Goal: Use online tool/utility: Utilize a website feature to perform a specific function

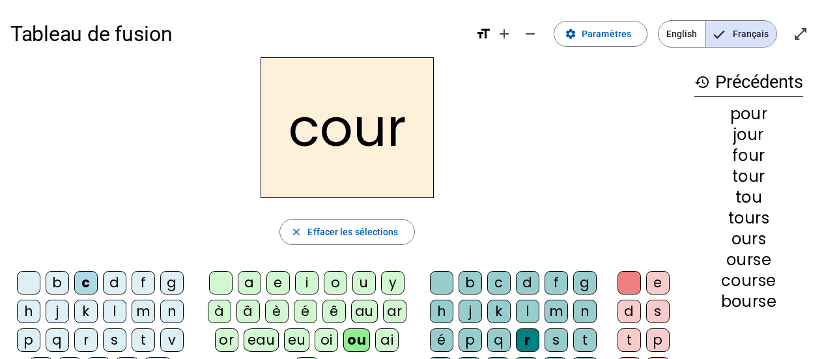
scroll to position [94, 0]
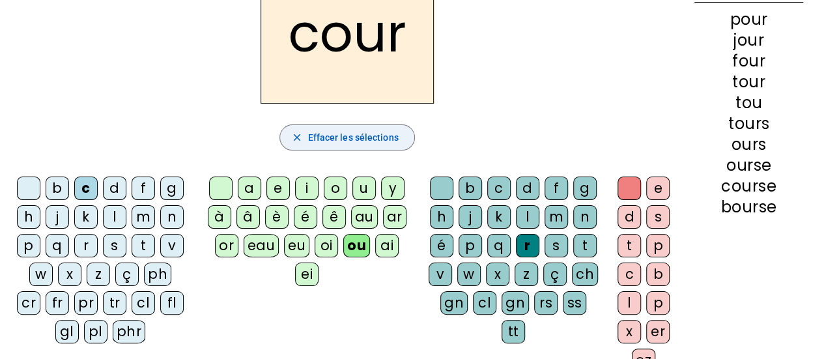
click at [359, 144] on span "Effacer les sélections" at bounding box center [352, 138] width 90 height 16
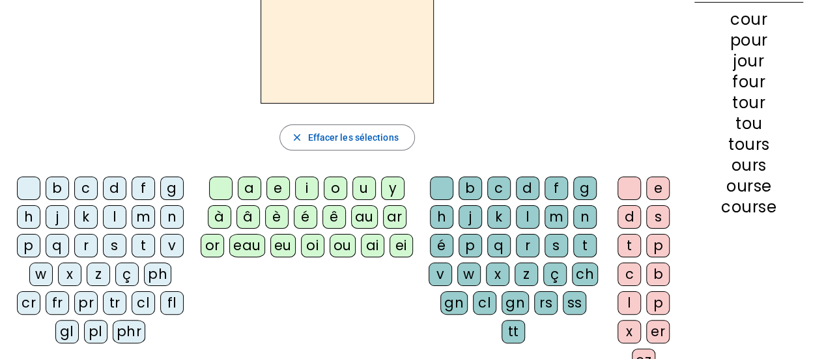
click at [31, 241] on div "p" at bounding box center [28, 245] width 23 height 23
click at [277, 186] on div "e" at bounding box center [277, 187] width 23 height 23
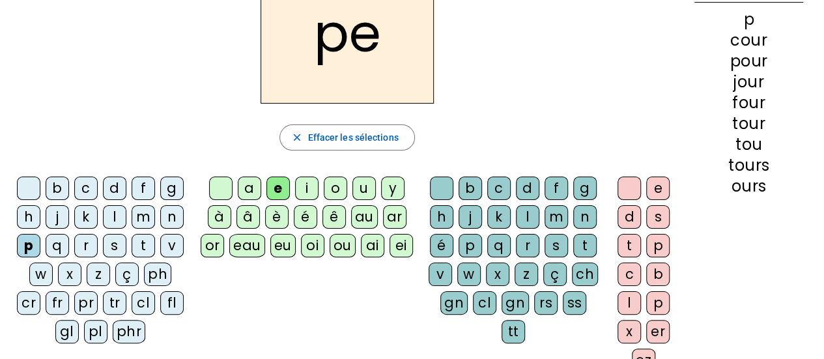
click at [362, 186] on div "u" at bounding box center [363, 187] width 23 height 23
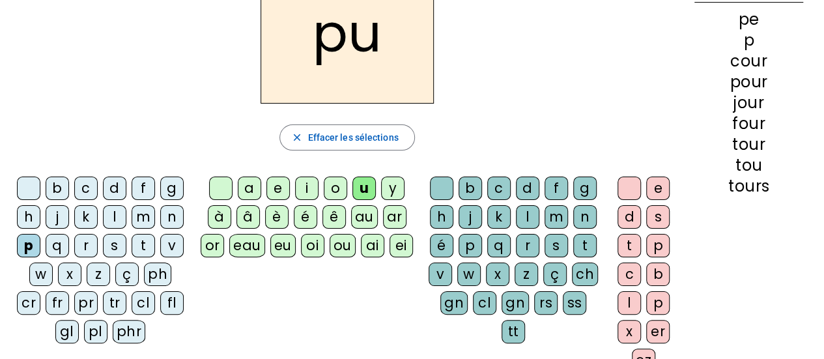
click at [280, 190] on div "e" at bounding box center [277, 187] width 23 height 23
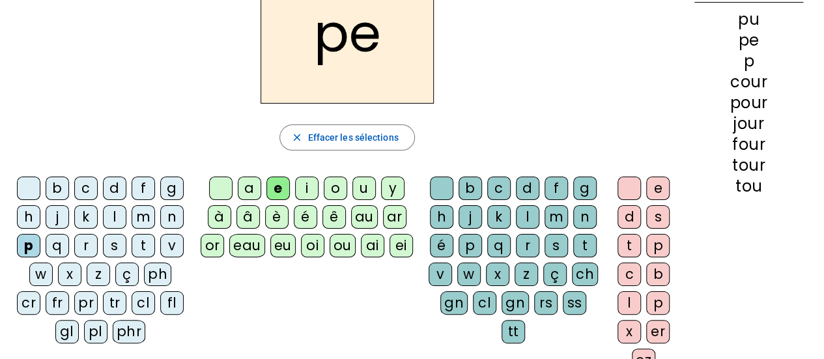
click at [280, 244] on div "eu" at bounding box center [282, 245] width 25 height 23
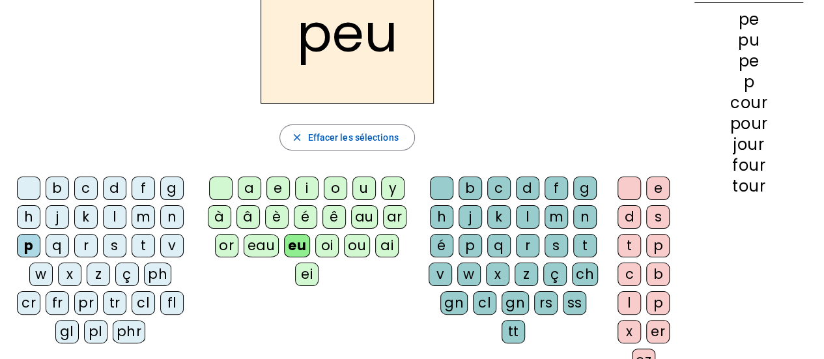
click at [525, 242] on div "r" at bounding box center [527, 245] width 23 height 23
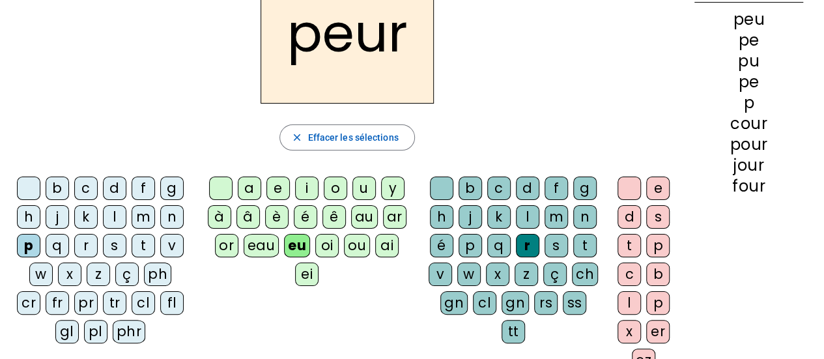
click at [122, 212] on div "l" at bounding box center [114, 216] width 23 height 23
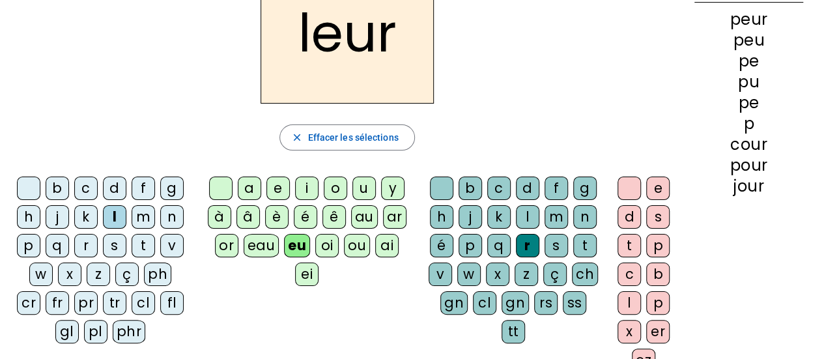
click at [160, 303] on div "fl" at bounding box center [171, 302] width 23 height 23
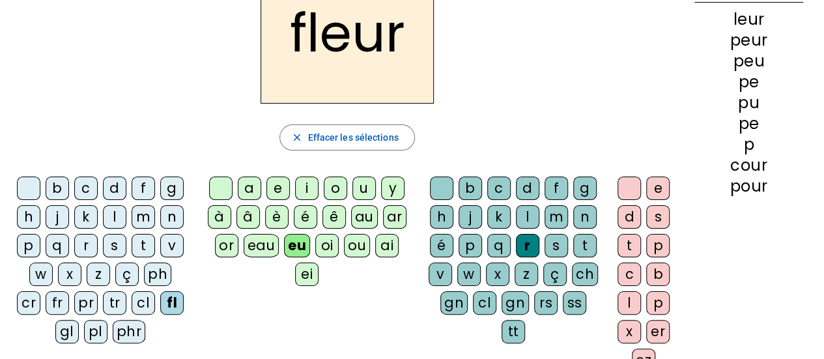
click at [84, 334] on div "pl" at bounding box center [95, 331] width 23 height 23
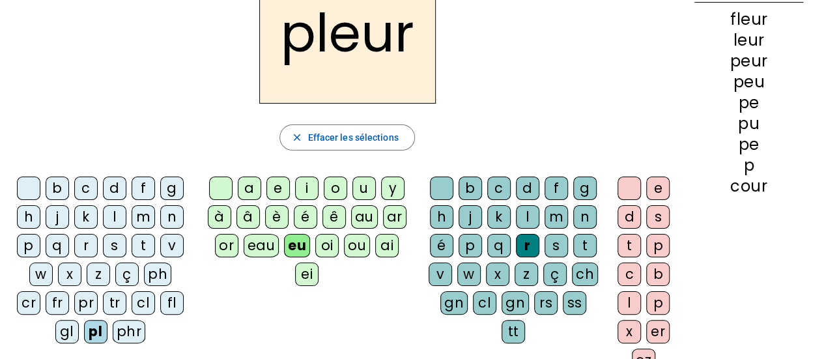
click at [438, 270] on div "v" at bounding box center [439, 273] width 23 height 23
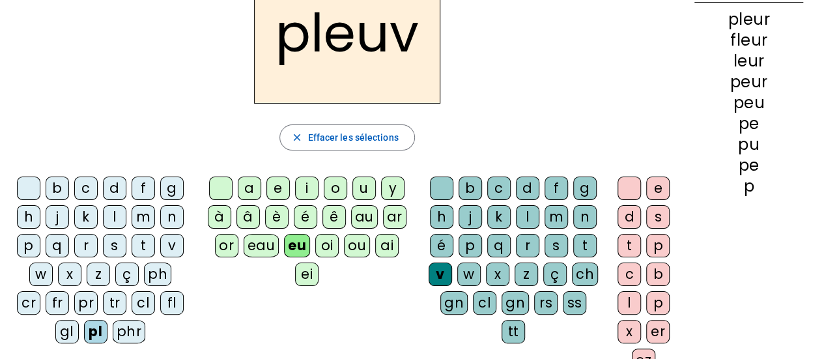
click at [660, 182] on div "e" at bounding box center [657, 187] width 23 height 23
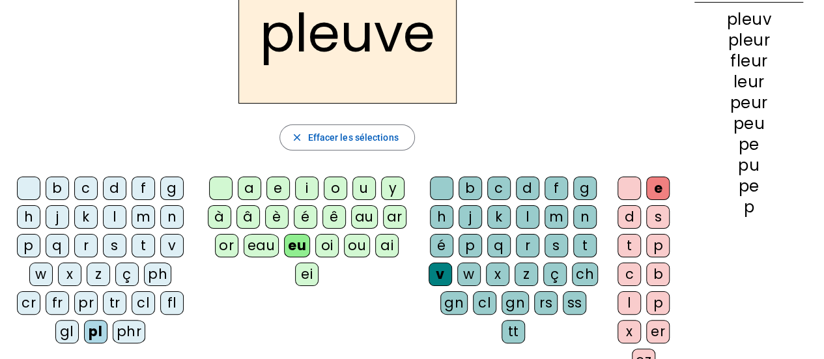
click at [139, 185] on div "f" at bounding box center [143, 187] width 23 height 23
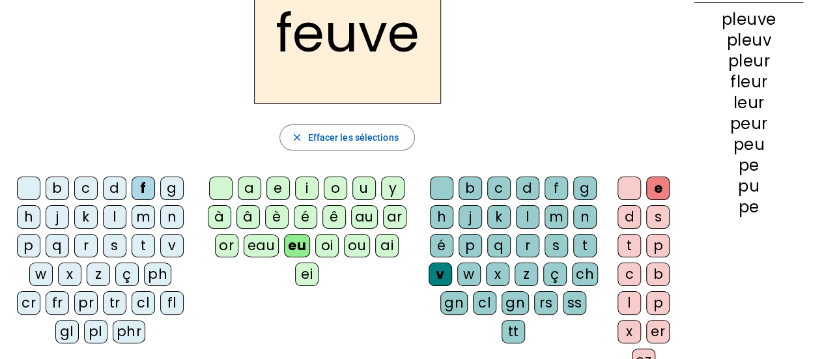
click at [160, 301] on div "fl" at bounding box center [171, 302] width 23 height 23
